Goal: Obtain resource: Download file/media

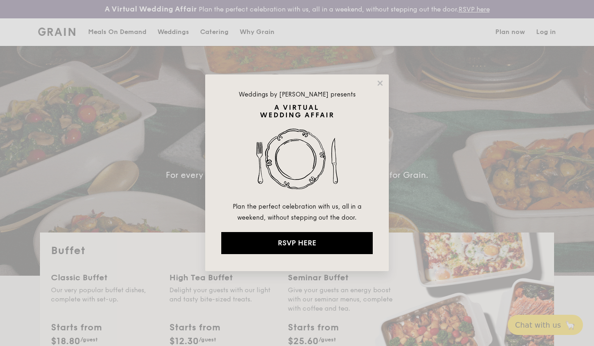
select select
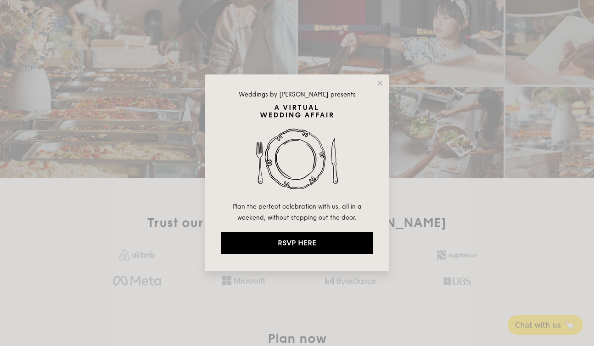
click at [377, 79] on icon at bounding box center [380, 83] width 8 height 8
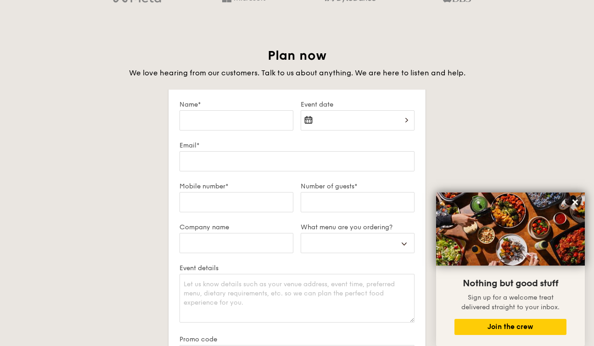
scroll to position [1620, 0]
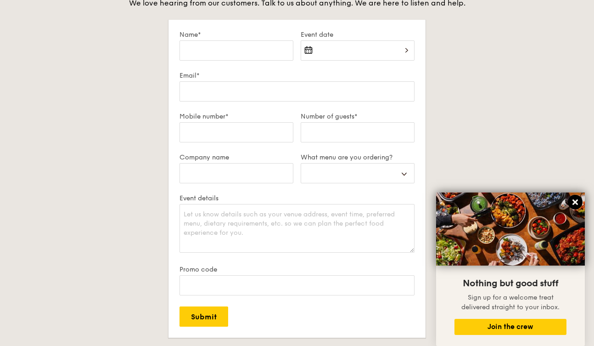
click at [576, 201] on icon at bounding box center [575, 202] width 6 height 6
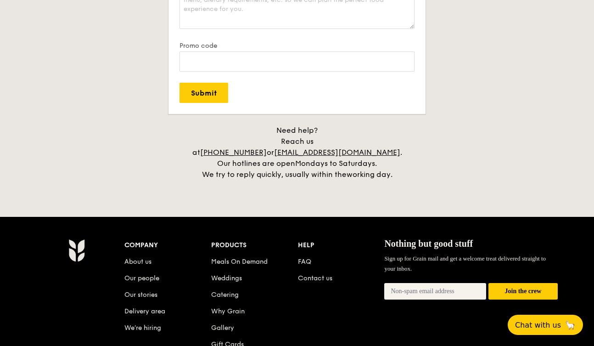
scroll to position [1976, 0]
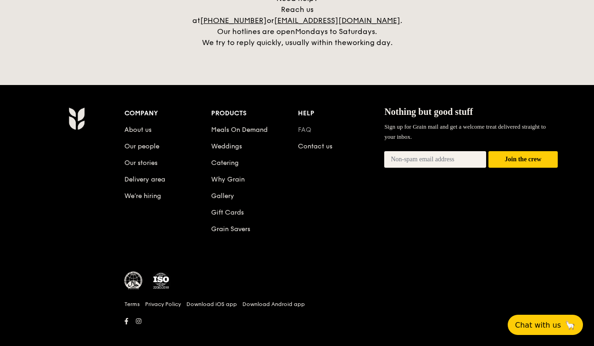
click at [307, 126] on link "FAQ" at bounding box center [304, 130] width 13 height 8
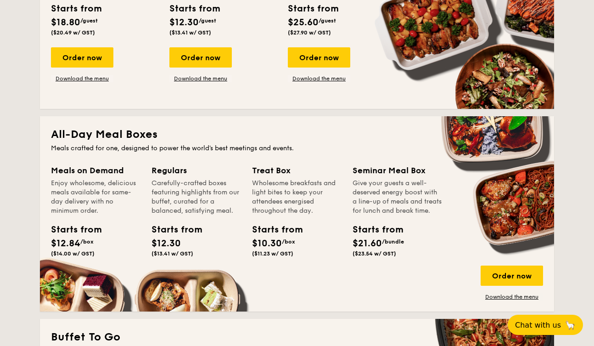
scroll to position [324, 0]
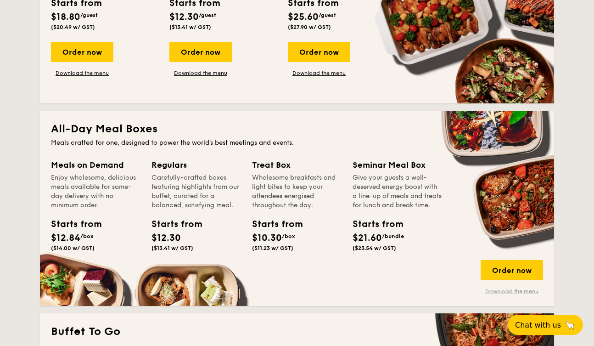
click at [510, 290] on link "Download the menu" at bounding box center [511, 290] width 62 height 7
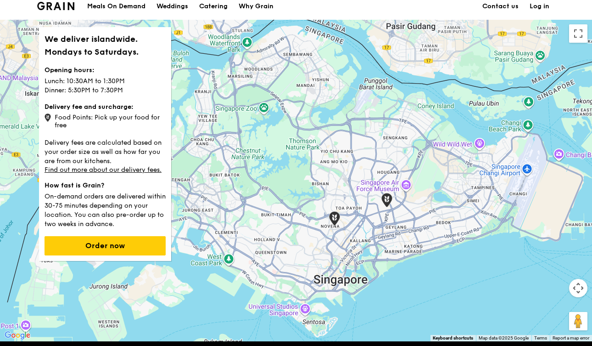
scroll to position [28, 0]
